Goal: Complete application form: Complete application form

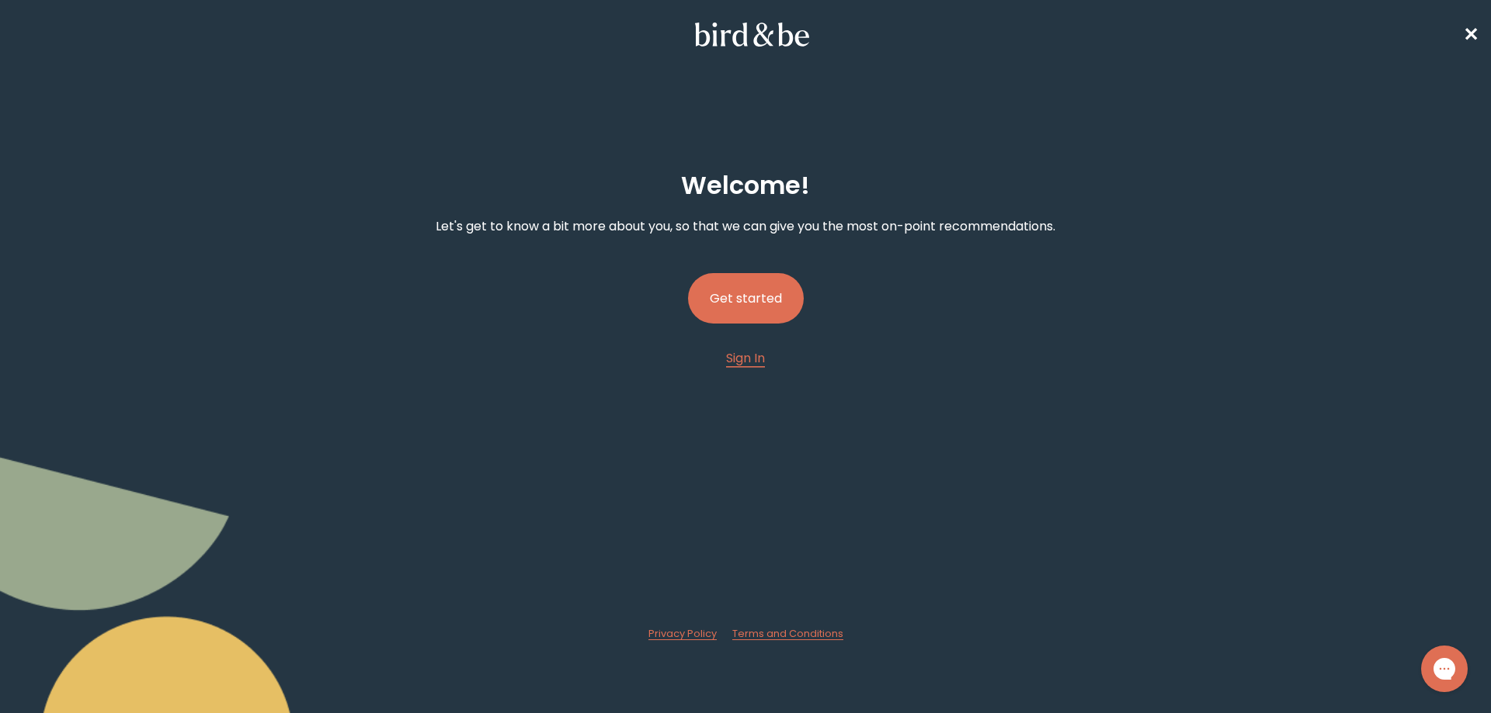
click at [718, 299] on button "Get started" at bounding box center [746, 298] width 116 height 50
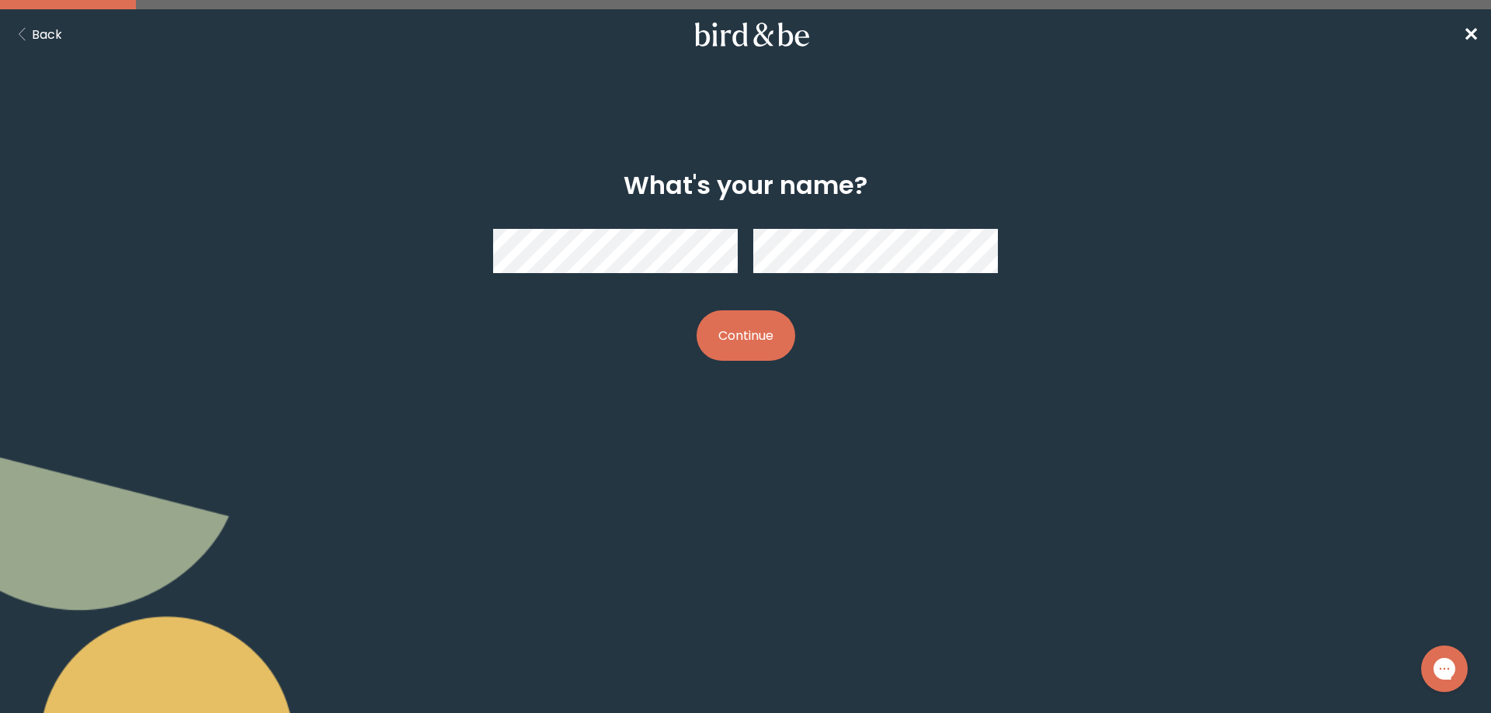
drag, startPoint x: 728, startPoint y: 380, endPoint x: 728, endPoint y: 342, distance: 37.3
click at [727, 377] on div "What's your name? Continue" at bounding box center [745, 266] width 720 height 240
click at [728, 342] on button "Continue" at bounding box center [745, 336] width 99 height 50
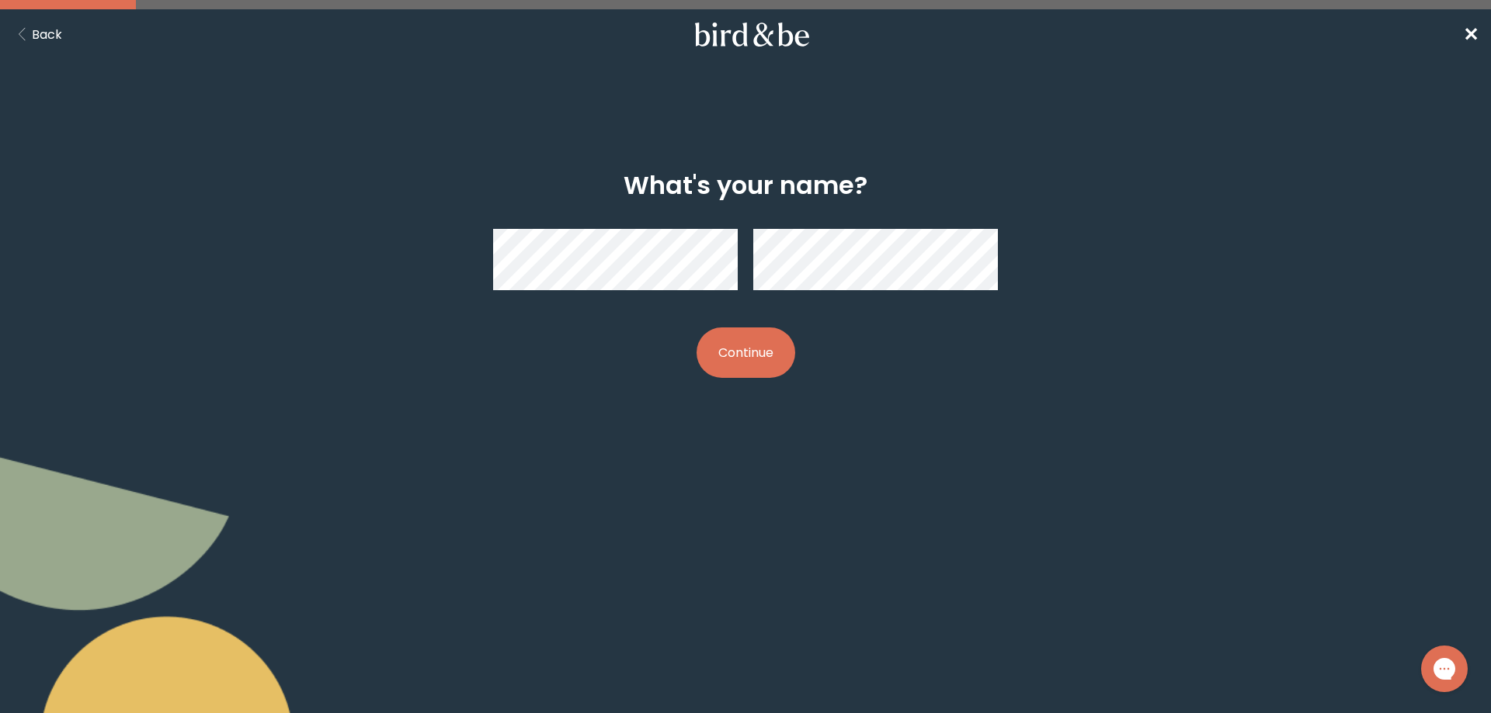
click at [640, 227] on div at bounding box center [745, 260] width 505 height 86
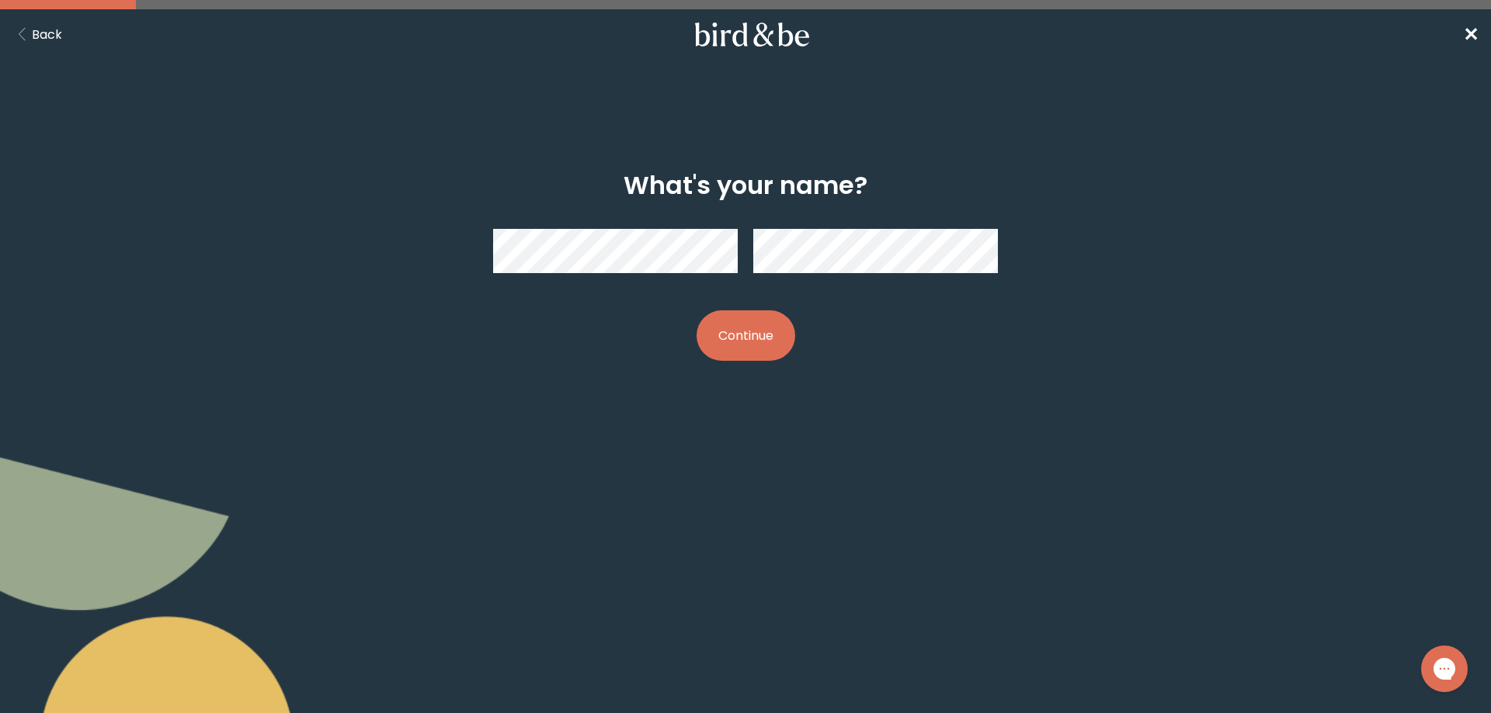
click at [750, 341] on button "Continue" at bounding box center [745, 336] width 99 height 50
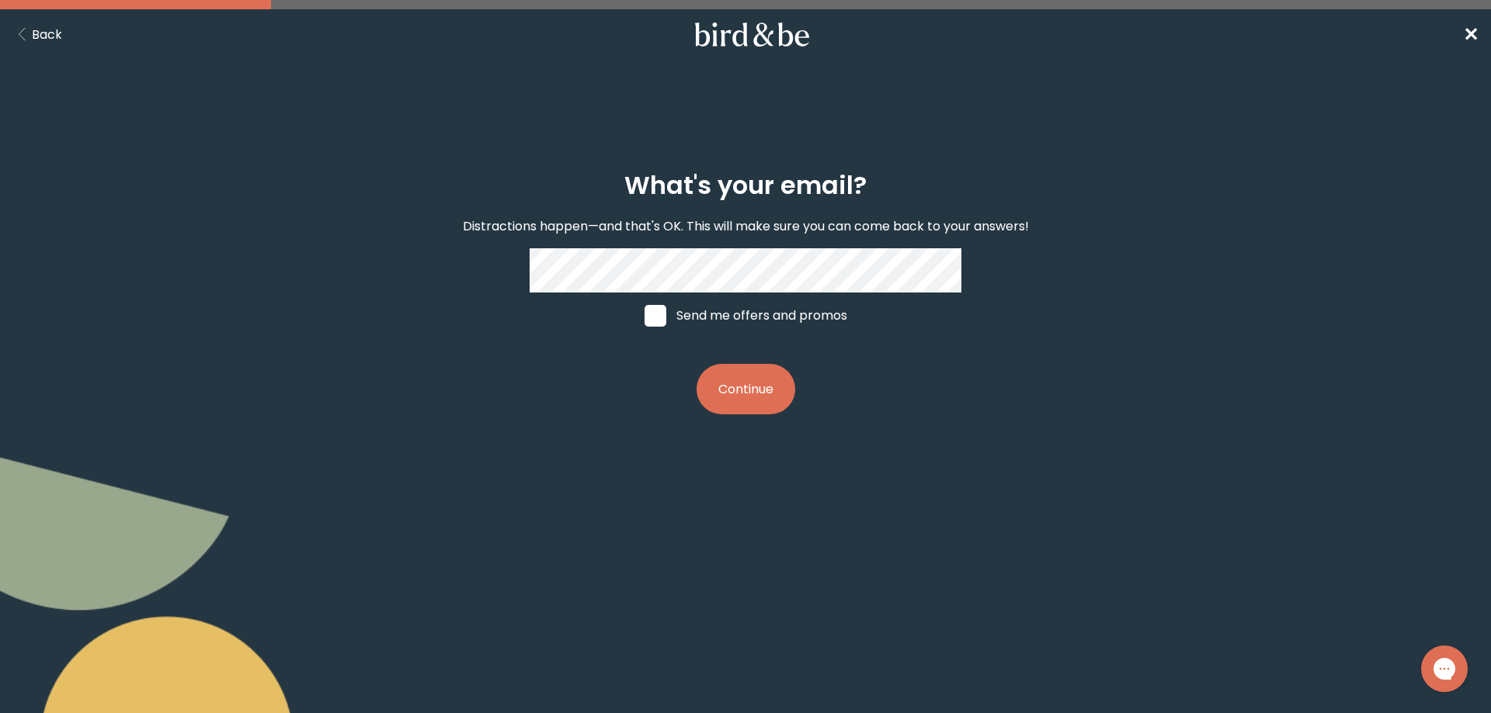
click at [762, 385] on button "Continue" at bounding box center [745, 389] width 99 height 50
click at [755, 379] on button "Continue" at bounding box center [745, 389] width 99 height 50
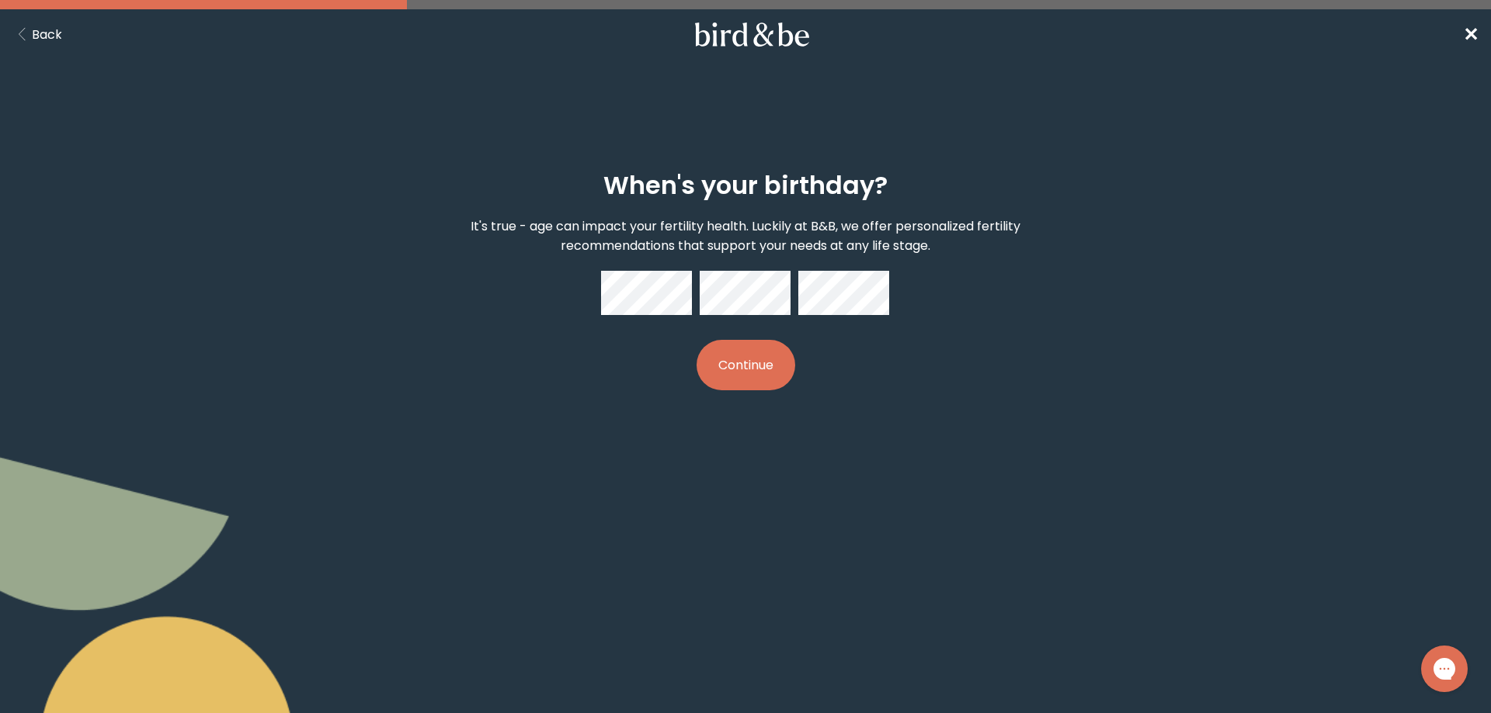
click at [719, 383] on button "Continue" at bounding box center [745, 365] width 99 height 50
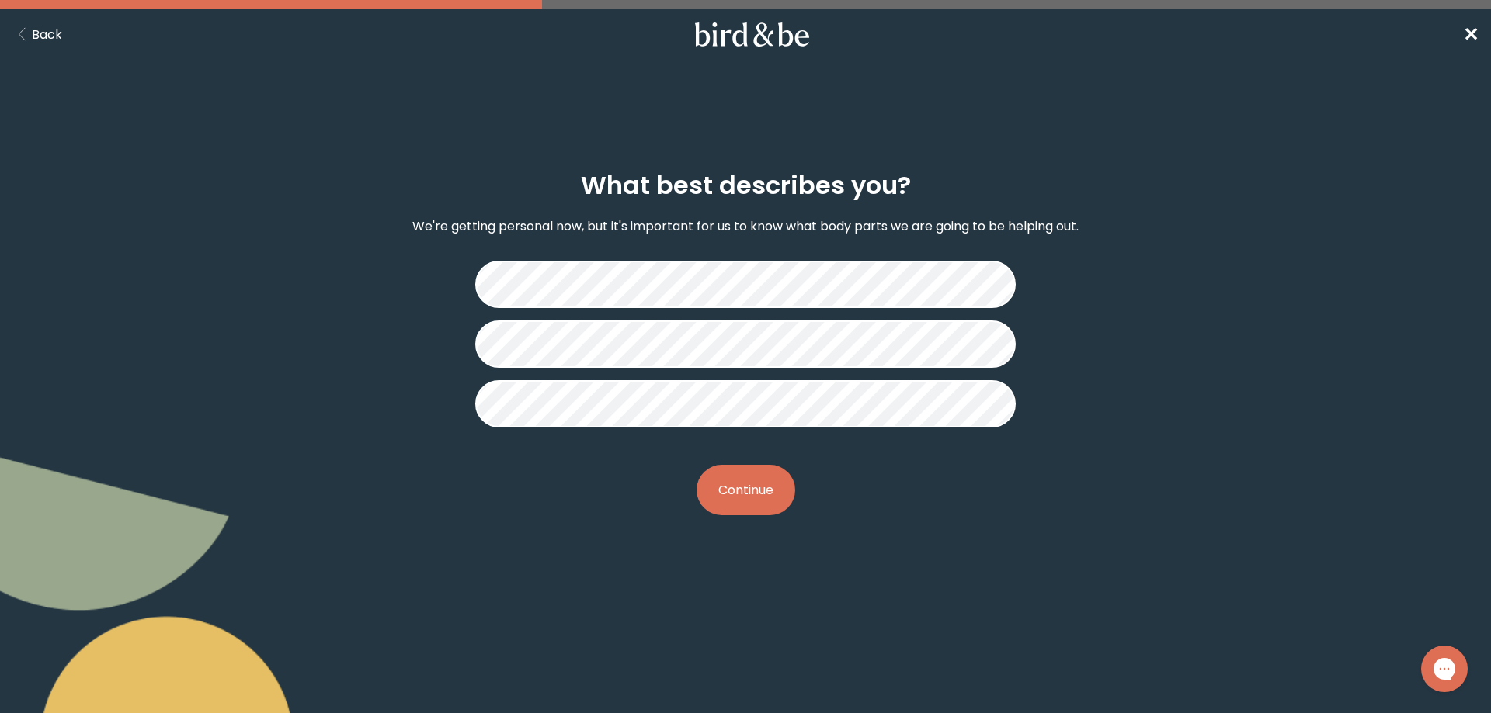
click at [733, 498] on button "Continue" at bounding box center [745, 490] width 99 height 50
click at [726, 493] on button "Continue" at bounding box center [745, 490] width 99 height 50
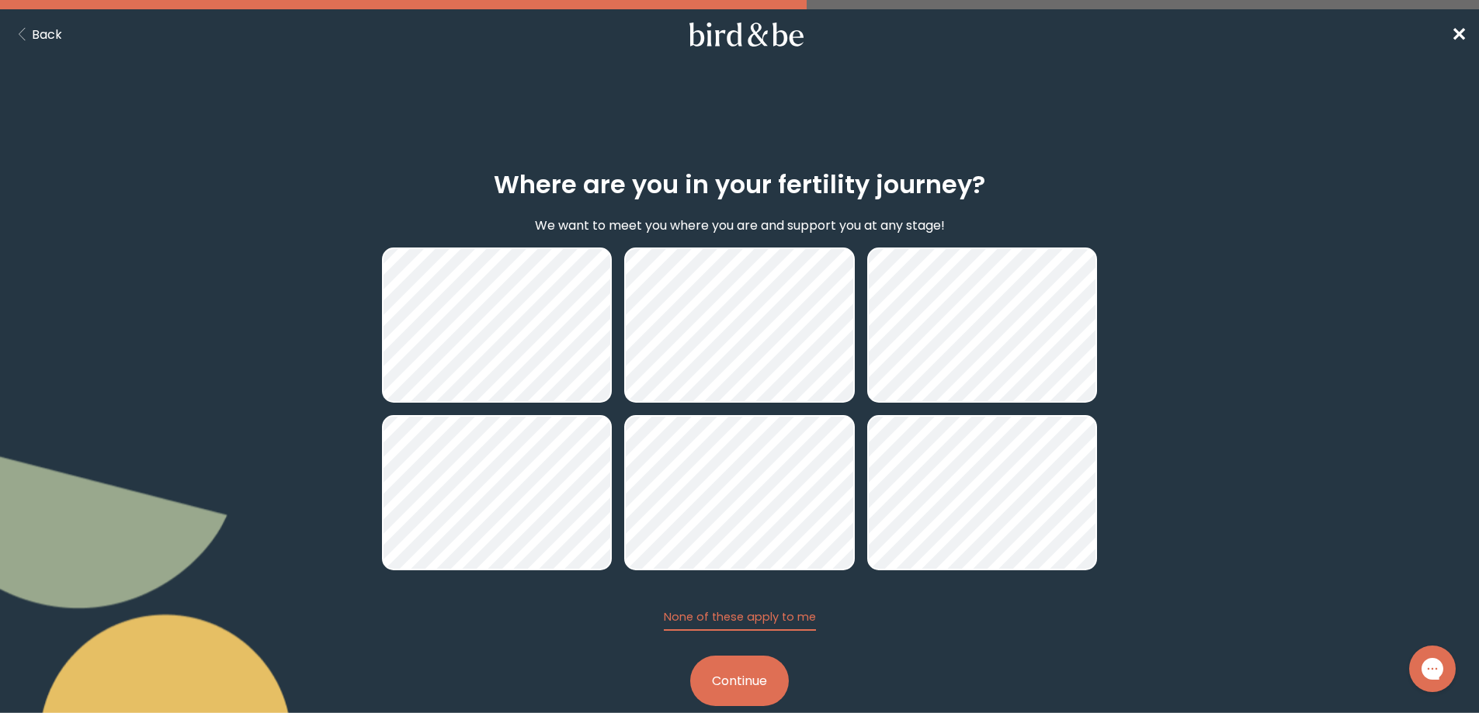
click at [755, 683] on button "Continue" at bounding box center [739, 681] width 99 height 50
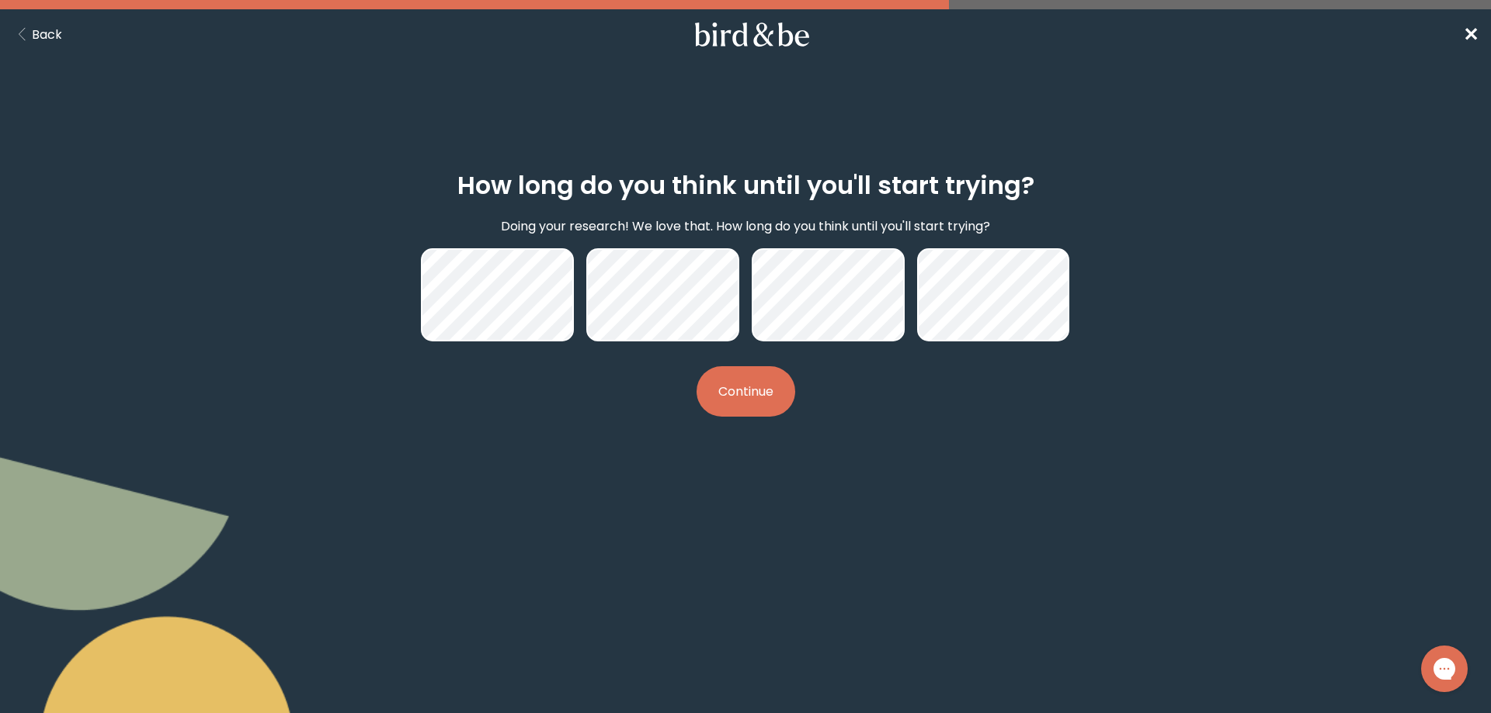
click at [762, 402] on button "Continue" at bounding box center [745, 391] width 99 height 50
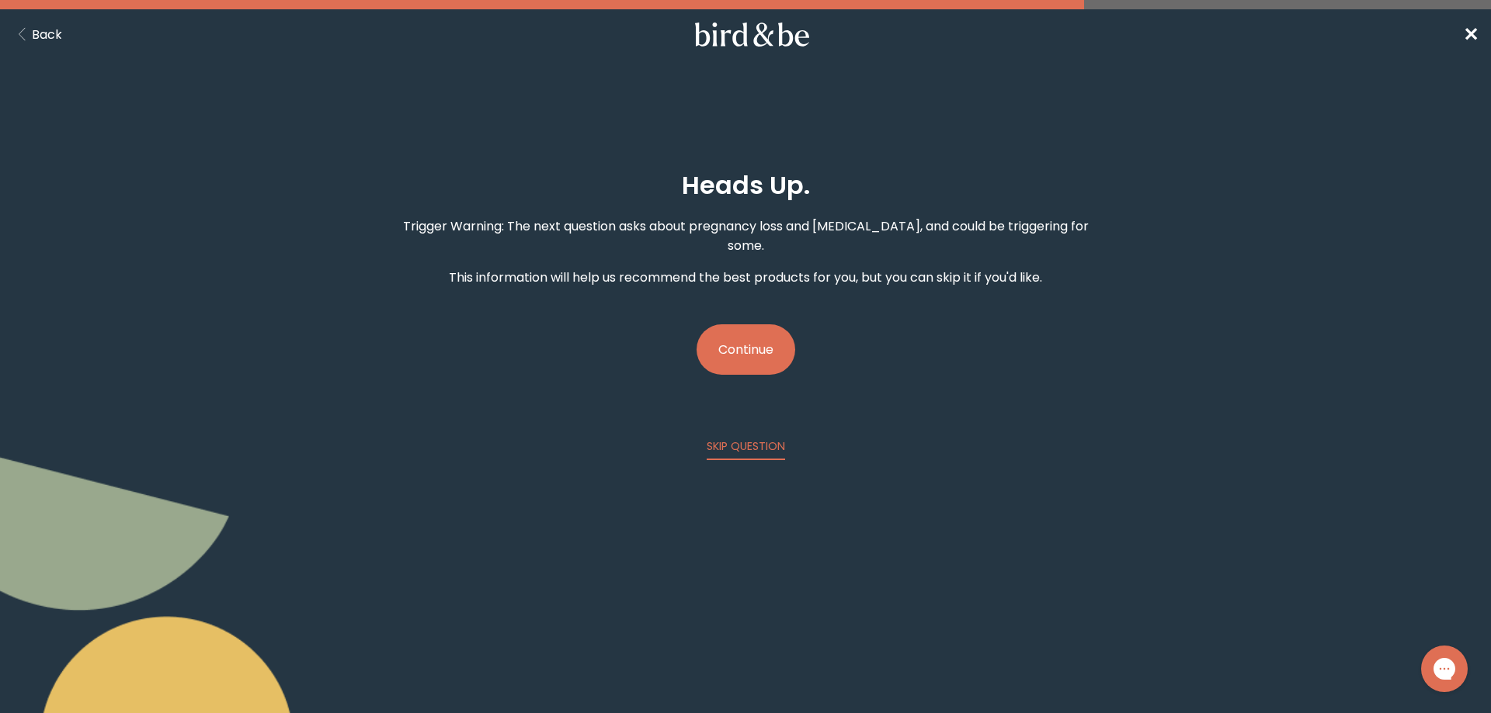
click at [720, 328] on button "Continue" at bounding box center [745, 350] width 99 height 50
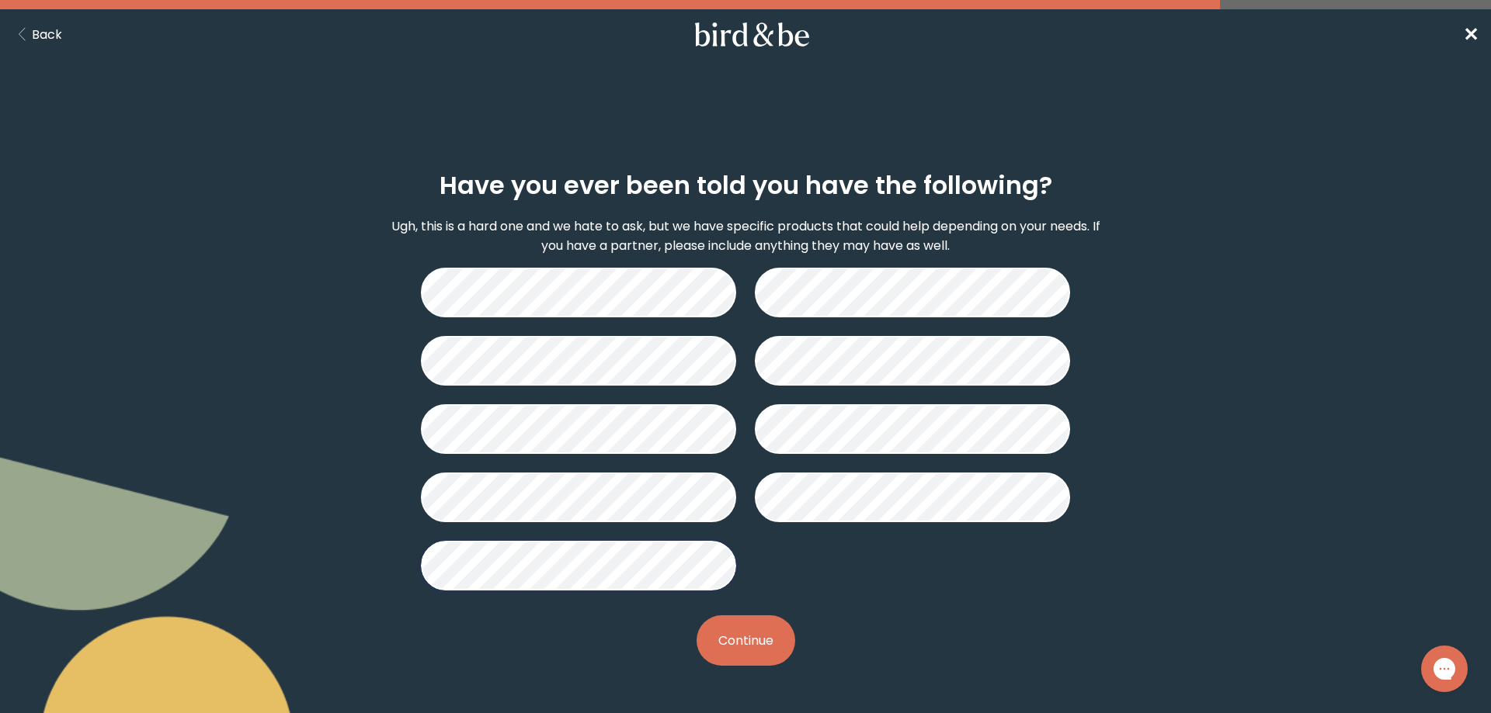
click at [731, 640] on button "Continue" at bounding box center [745, 641] width 99 height 50
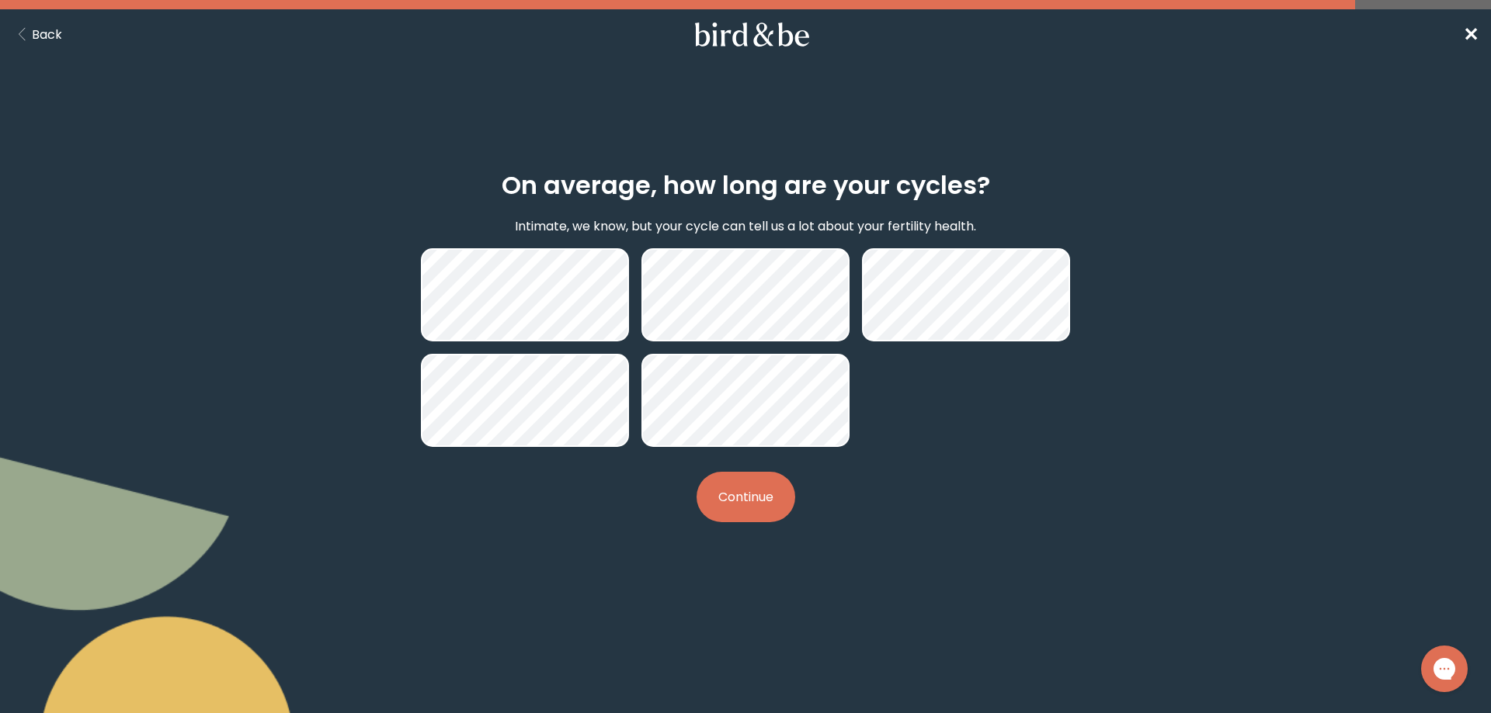
click at [743, 515] on button "Continue" at bounding box center [745, 497] width 99 height 50
